Goal: Information Seeking & Learning: Learn about a topic

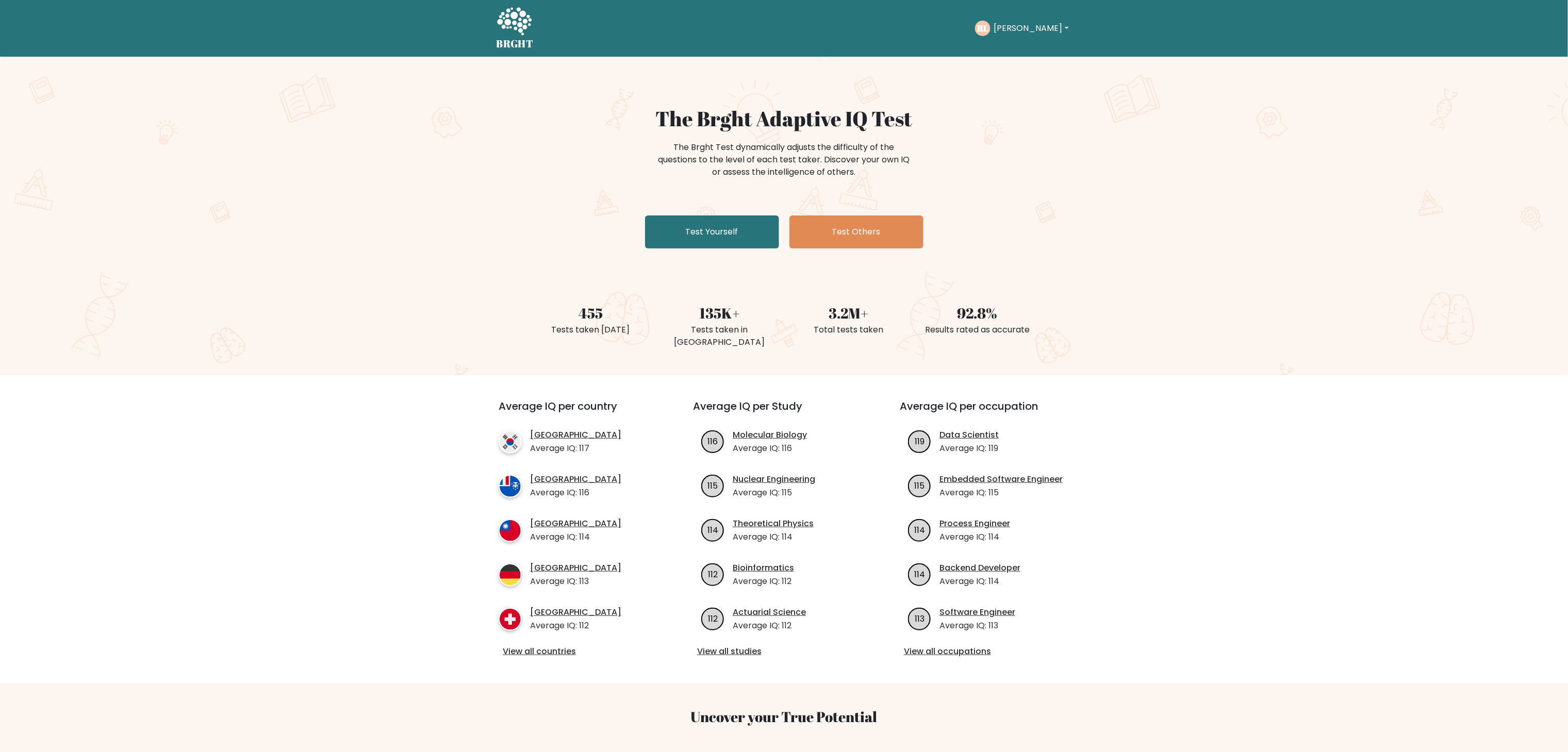
click at [1030, 26] on button "[PERSON_NAME]" at bounding box center [1031, 29] width 81 height 13
click at [1022, 44] on link "Dashboard" at bounding box center [1017, 50] width 82 height 16
click at [1006, 28] on button "[PERSON_NAME]" at bounding box center [1031, 29] width 81 height 13
click at [1009, 63] on link "Profile" at bounding box center [1017, 66] width 82 height 16
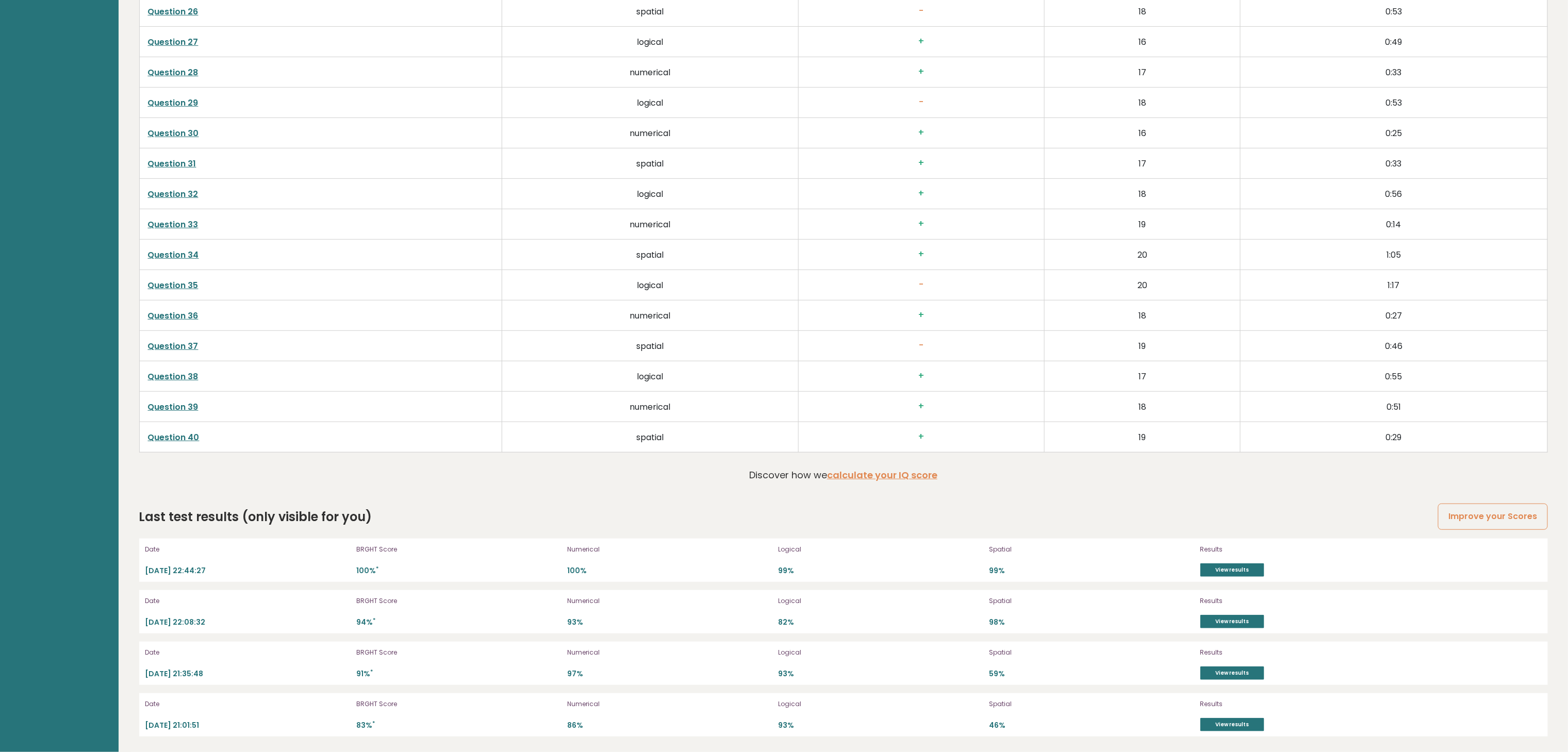
scroll to position [2888, 0]
click at [1230, 624] on link "View results" at bounding box center [1232, 622] width 64 height 13
click at [1242, 566] on link "View results" at bounding box center [1232, 570] width 64 height 13
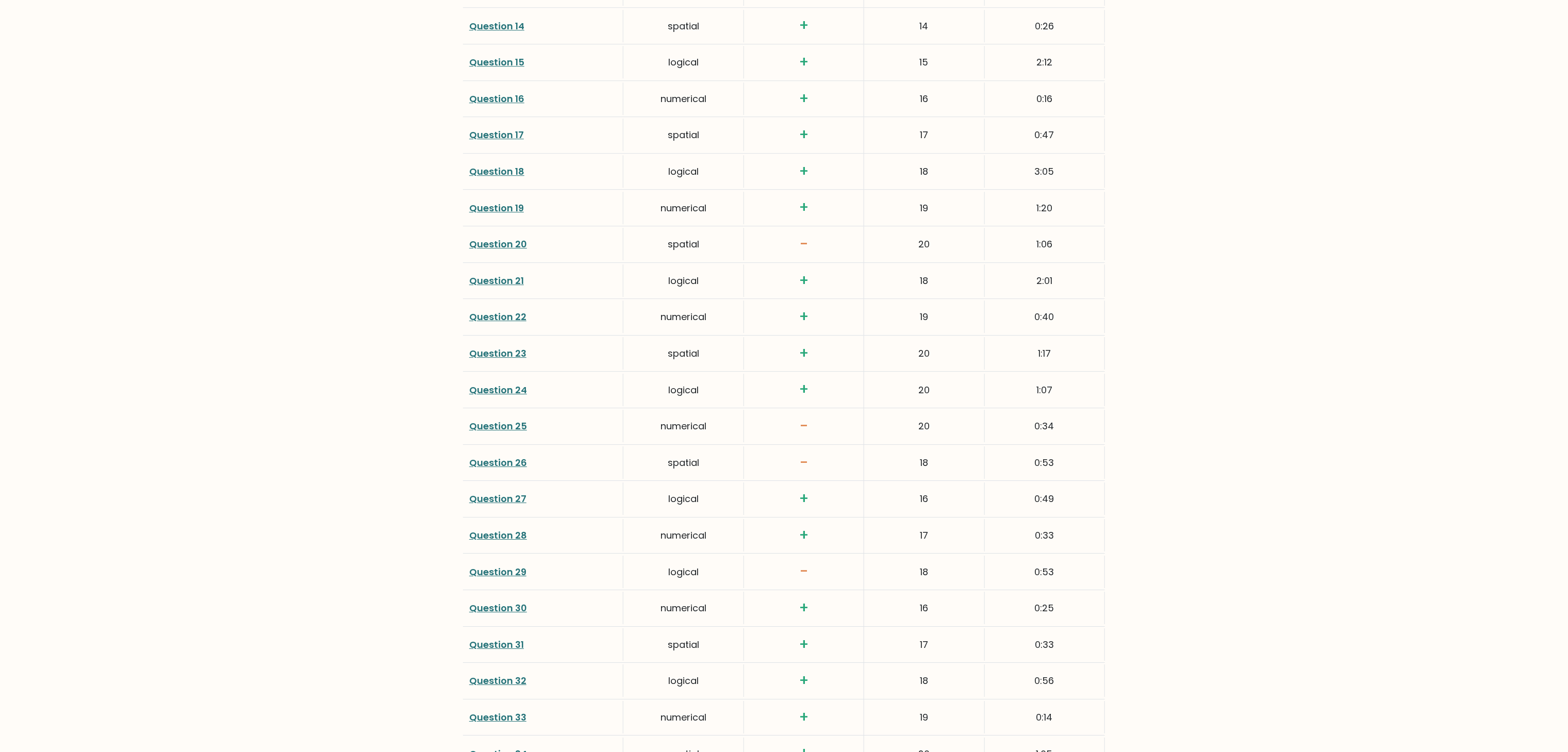
scroll to position [2370, 0]
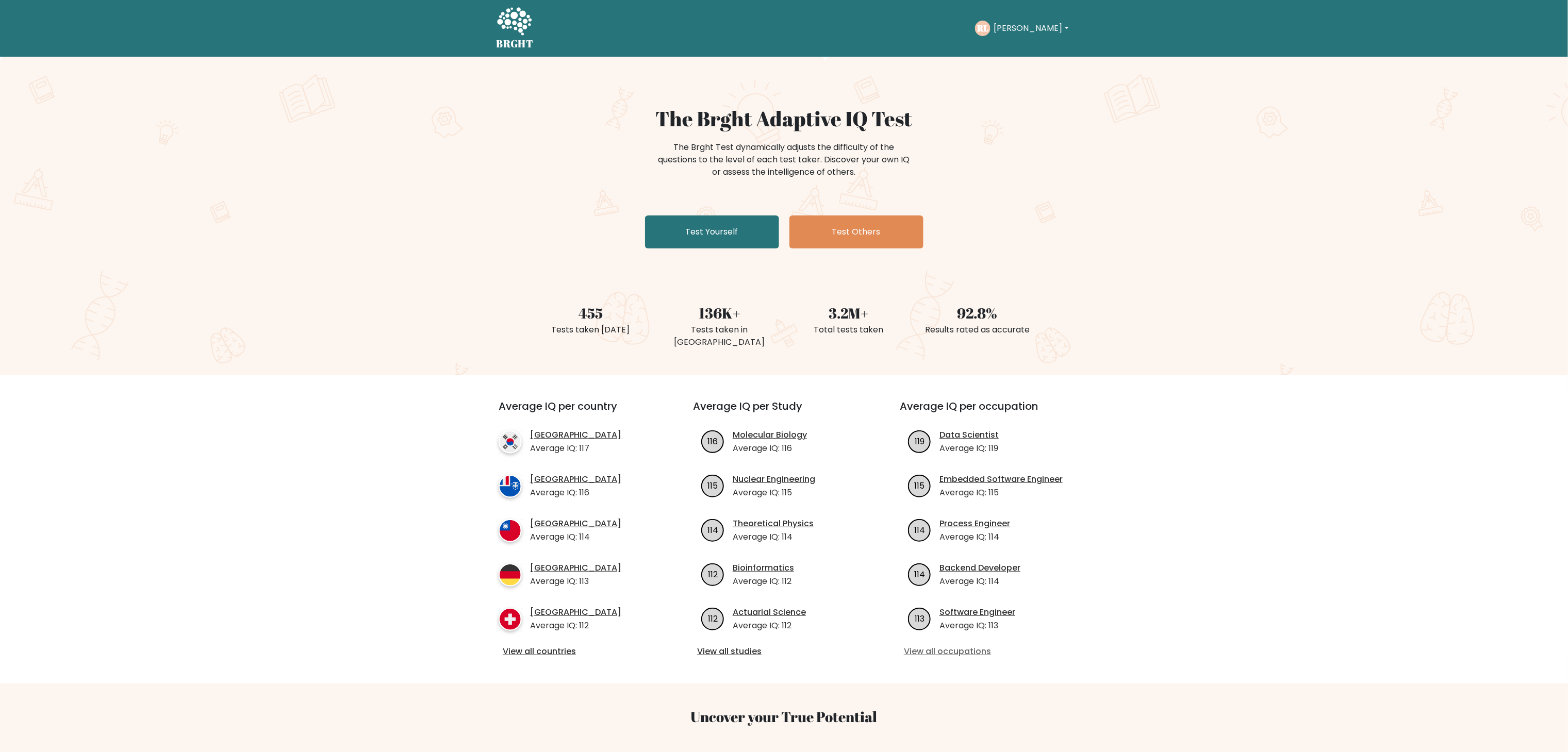
click at [927, 646] on link "View all occupations" at bounding box center [990, 652] width 173 height 12
click at [707, 646] on link "View all studies" at bounding box center [783, 652] width 173 height 12
